Goal: Task Accomplishment & Management: Manage account settings

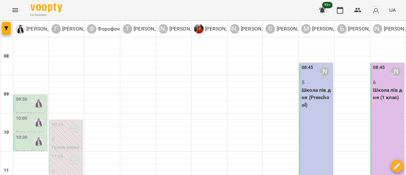
scroll to position [95, 0]
click at [15, 10] on icon "Menu" at bounding box center [15, 10] width 8 height 8
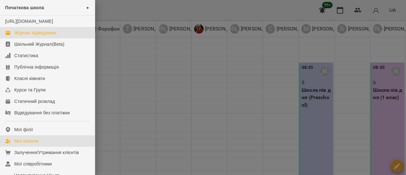
click at [25, 144] on div "Мої клієнти" at bounding box center [26, 141] width 24 height 6
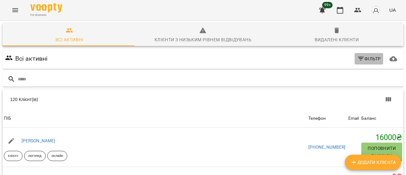
click at [369, 60] on span "Фільтр" at bounding box center [369, 59] width 24 height 8
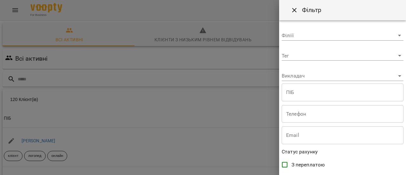
click at [394, 55] on body "For Business 99+ UA Всі активні Клієнти з низьким рівнем відвідувань Видалені к…" at bounding box center [203, 165] width 406 height 331
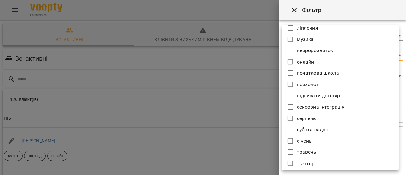
scroll to position [444, 0]
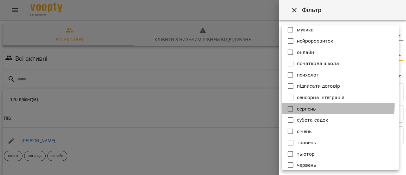
click at [310, 106] on p "серпень" at bounding box center [306, 109] width 19 height 8
type input "*******"
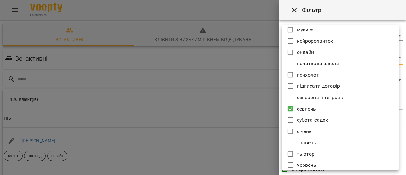
click at [250, 60] on div at bounding box center [203, 87] width 406 height 175
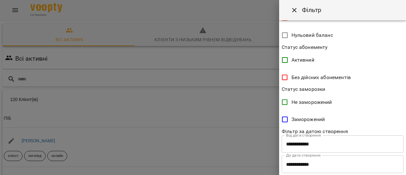
scroll to position [182, 0]
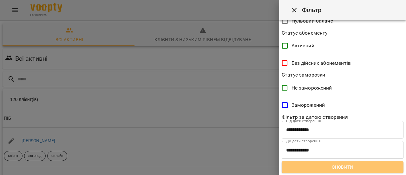
click at [353, 166] on span "Оновити" at bounding box center [343, 167] width 112 height 8
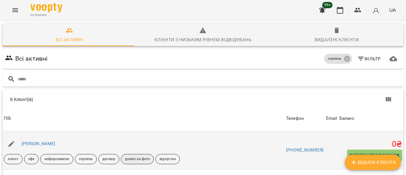
scroll to position [101, 0]
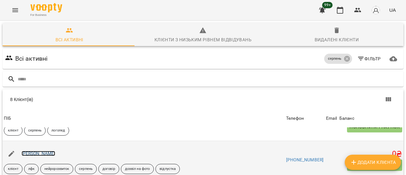
click at [40, 151] on link "[PERSON_NAME]" at bounding box center [39, 153] width 34 height 5
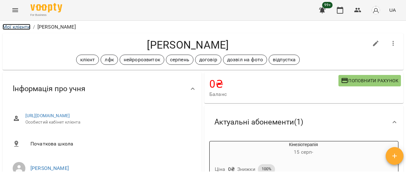
click at [17, 28] on link "Мої клієнти" at bounding box center [17, 27] width 28 height 6
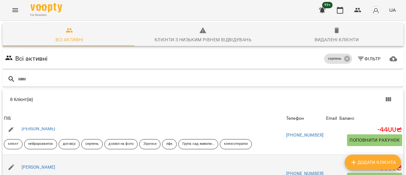
scroll to position [95, 0]
